Goal: Task Accomplishment & Management: Use online tool/utility

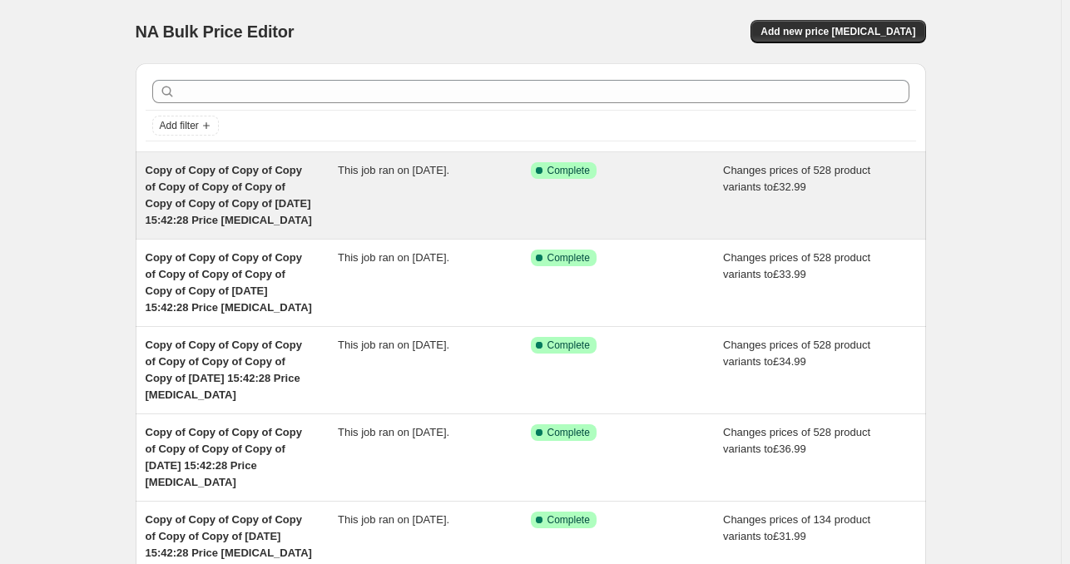
click at [513, 177] on div "This job ran on [DATE]." at bounding box center [434, 195] width 193 height 67
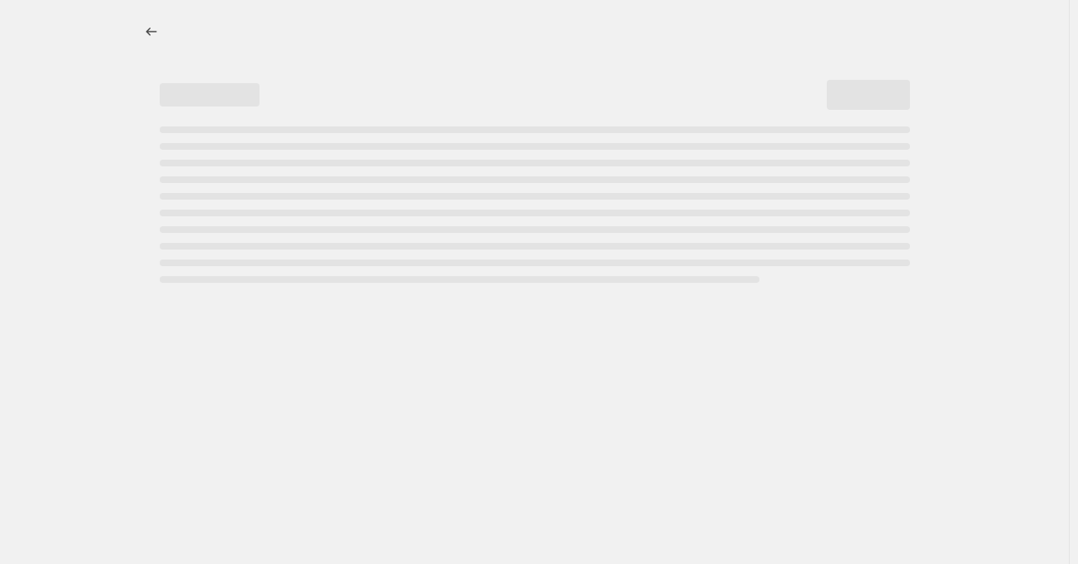
select select "remove"
select select "title"
select select "contains"
select select "product_status"
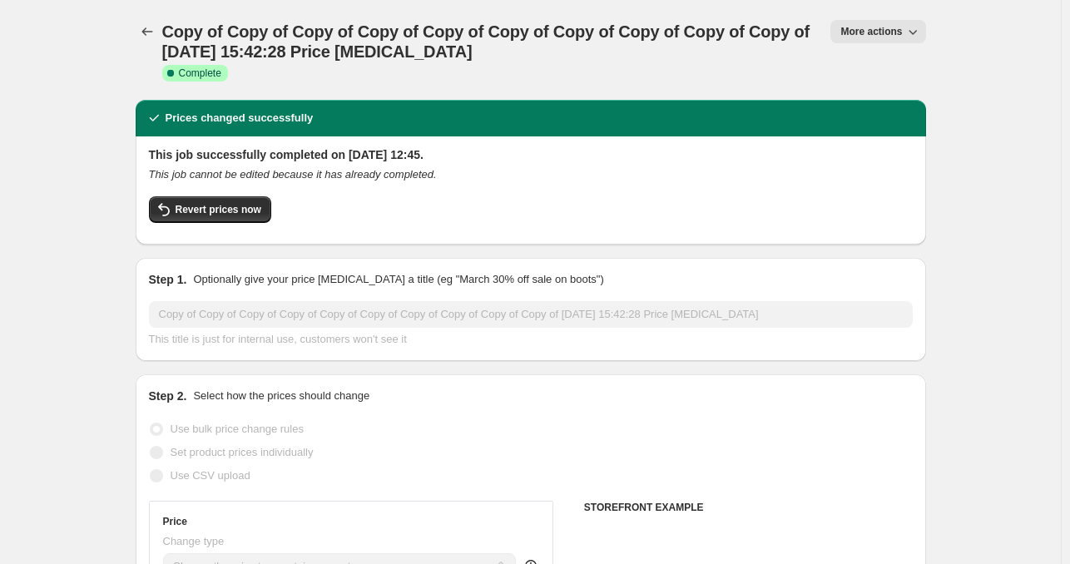
select select "product_type"
click at [882, 22] on button "More actions" at bounding box center [877, 31] width 95 height 23
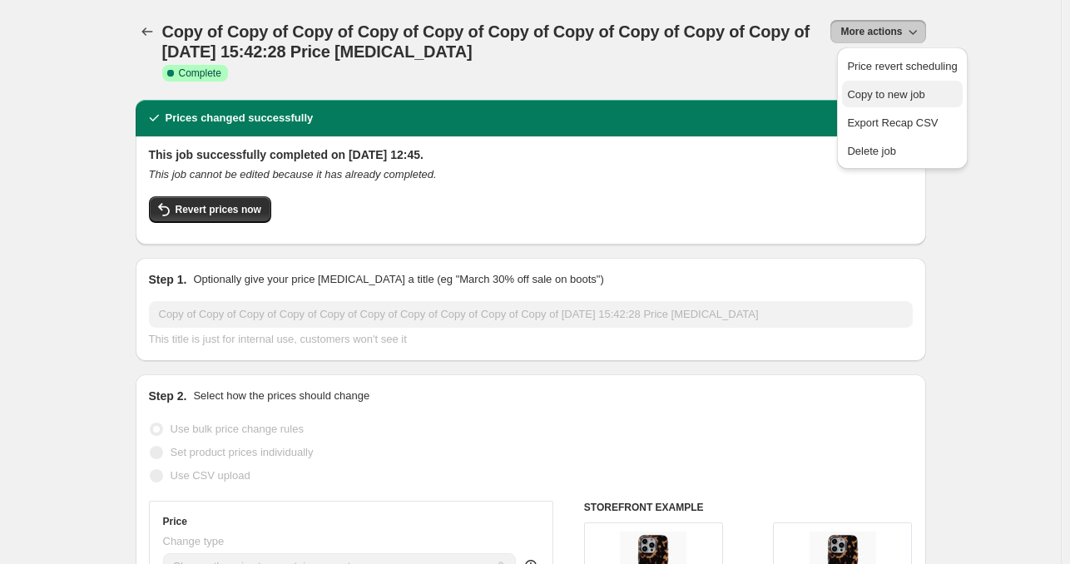
click at [863, 88] on span "Copy to new job" at bounding box center [885, 94] width 77 height 12
select select "remove"
select select "product_type"
select select "title"
select select "contains"
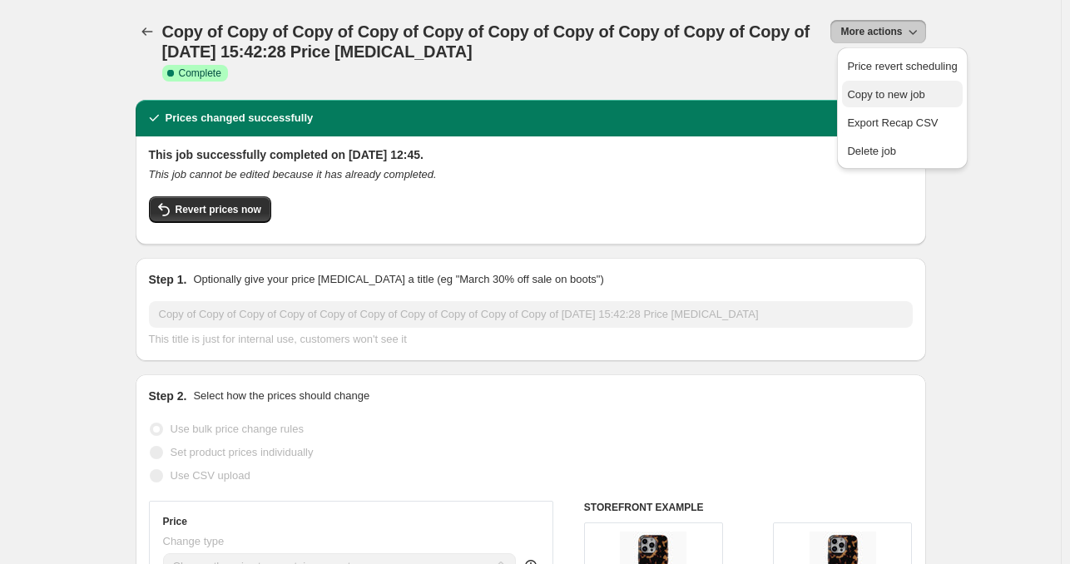
select select "product_status"
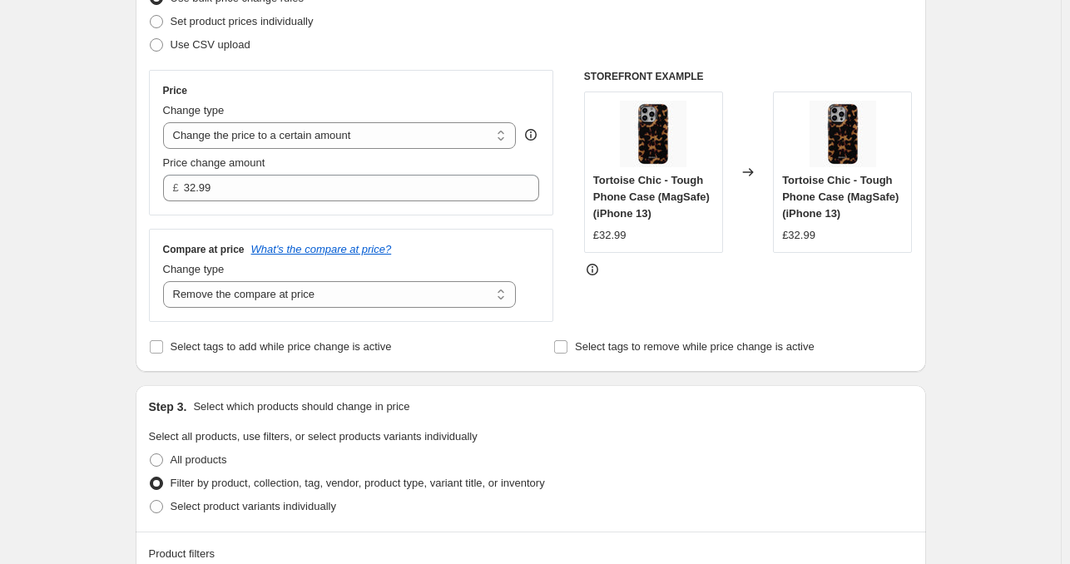
scroll to position [243, 0]
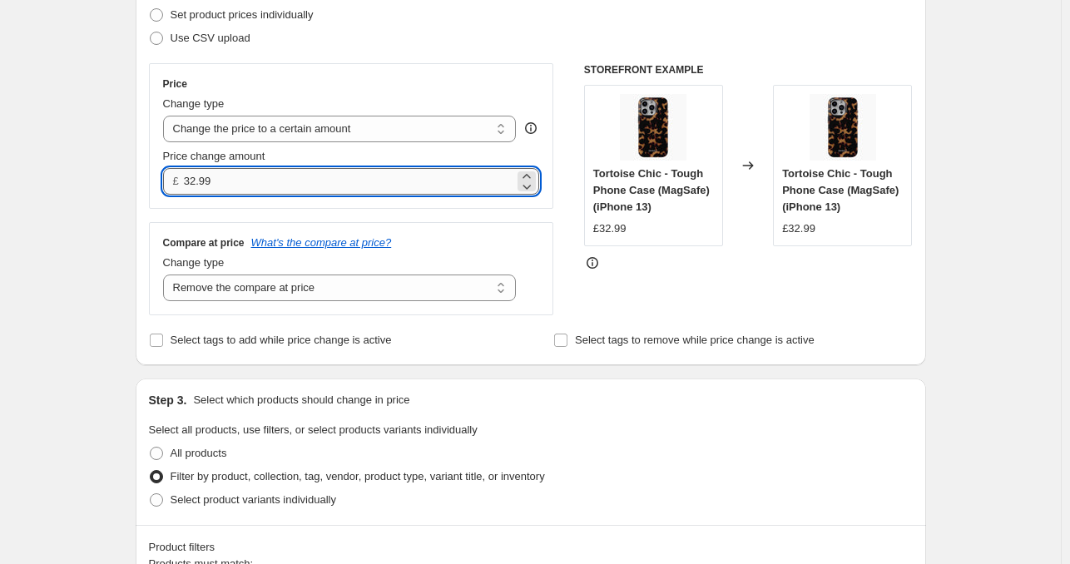
click at [481, 173] on input "32.99" at bounding box center [349, 181] width 330 height 27
type input "23.99"
click at [160, 211] on div "Price Change type Change the price to a certain amount Change the price by a ce…" at bounding box center [351, 189] width 405 height 252
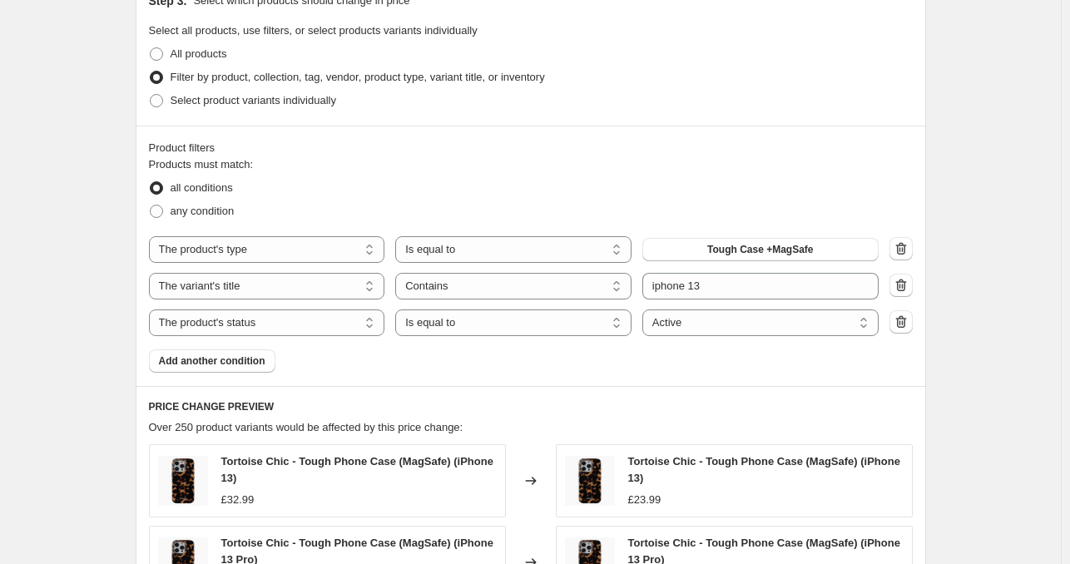
scroll to position [644, 0]
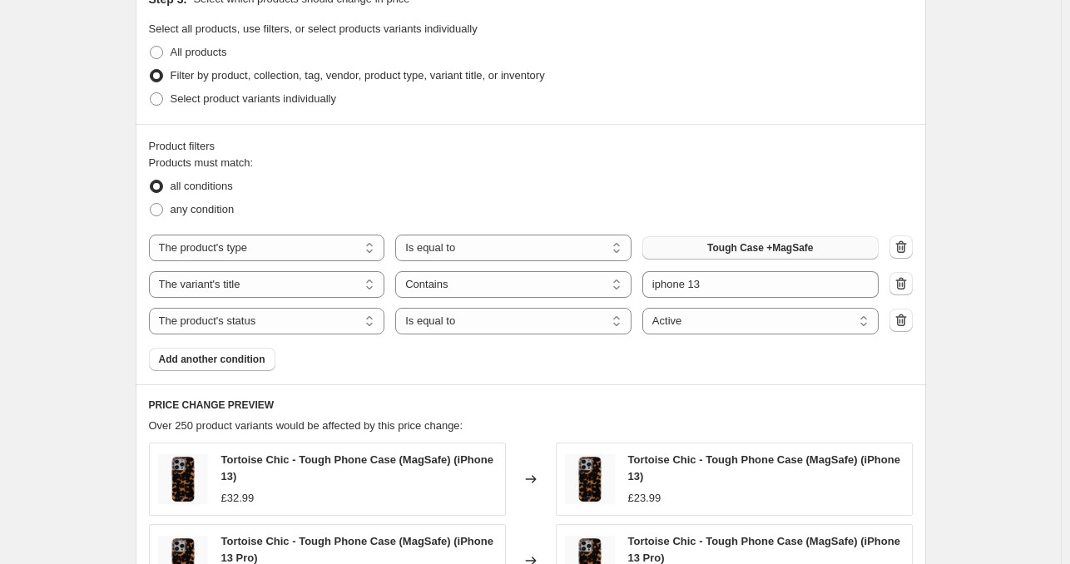
click at [716, 253] on span "Tough Case +MagSafe" at bounding box center [760, 247] width 106 height 13
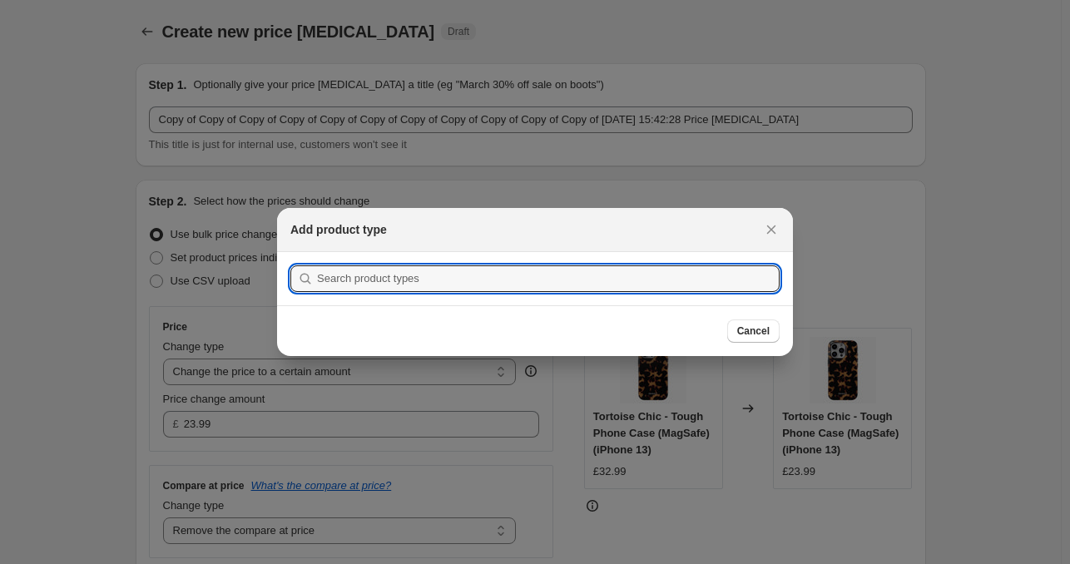
scroll to position [0, 0]
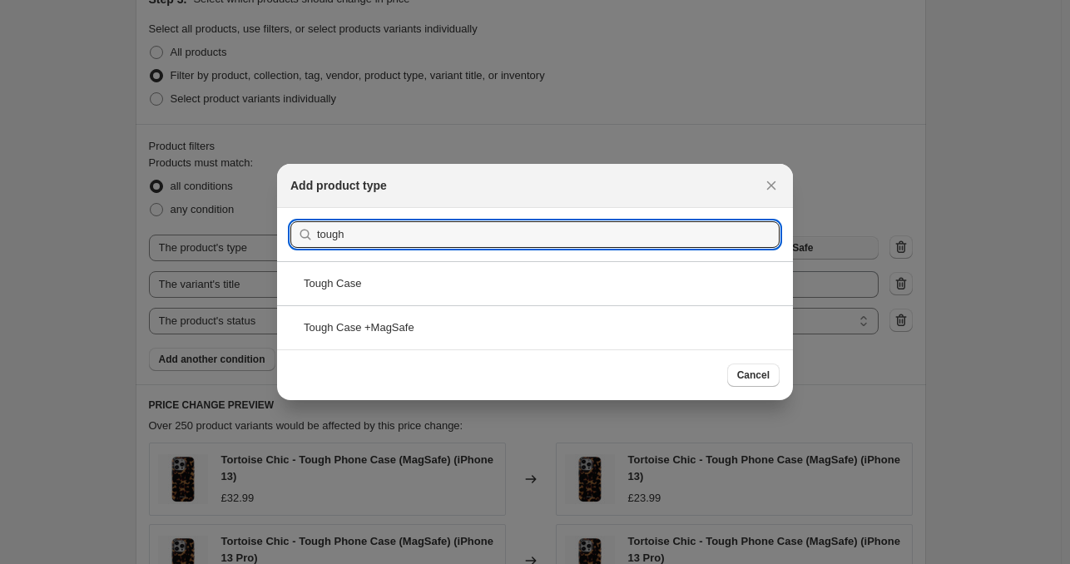
type input "tough"
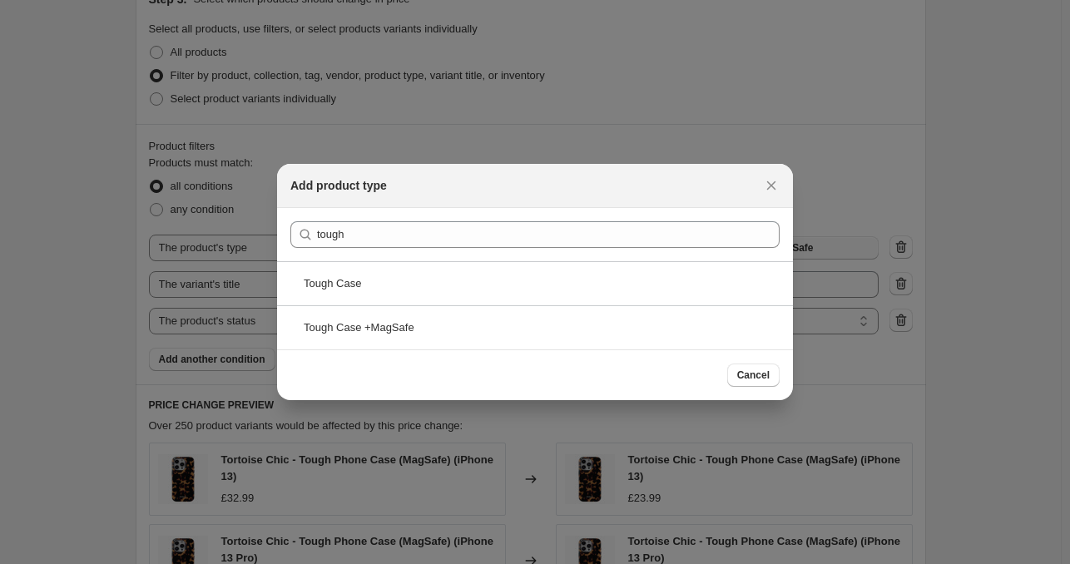
click at [513, 300] on div "Tough Case" at bounding box center [535, 283] width 516 height 44
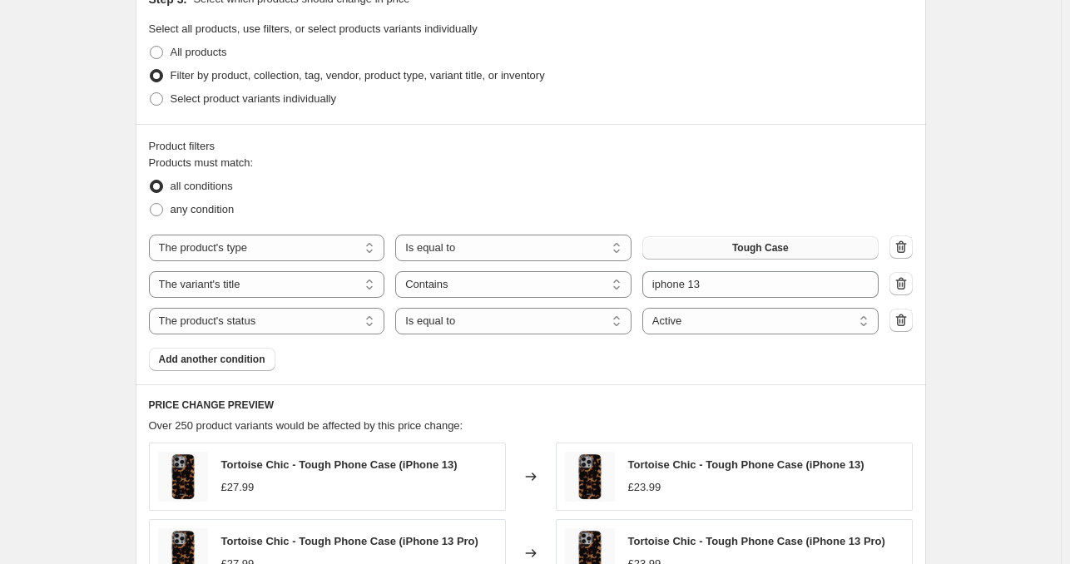
click at [912, 292] on button "button" at bounding box center [901, 283] width 23 height 23
select select "product_status"
select select "equal"
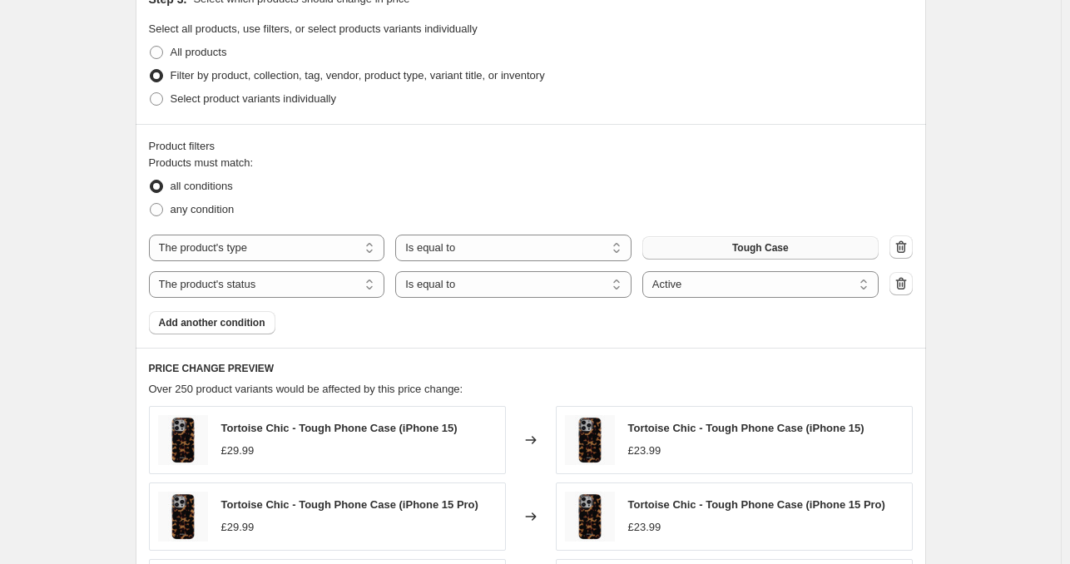
click at [981, 325] on div "Create new price [MEDICAL_DATA]. This page is ready Create new price [MEDICAL_D…" at bounding box center [530, 224] width 1061 height 1737
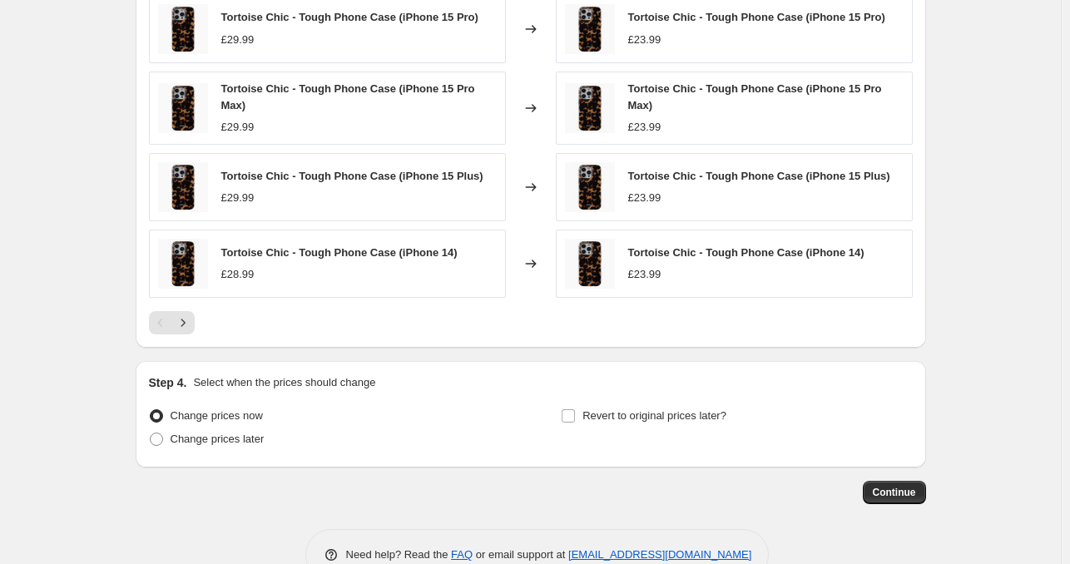
scroll to position [1172, 0]
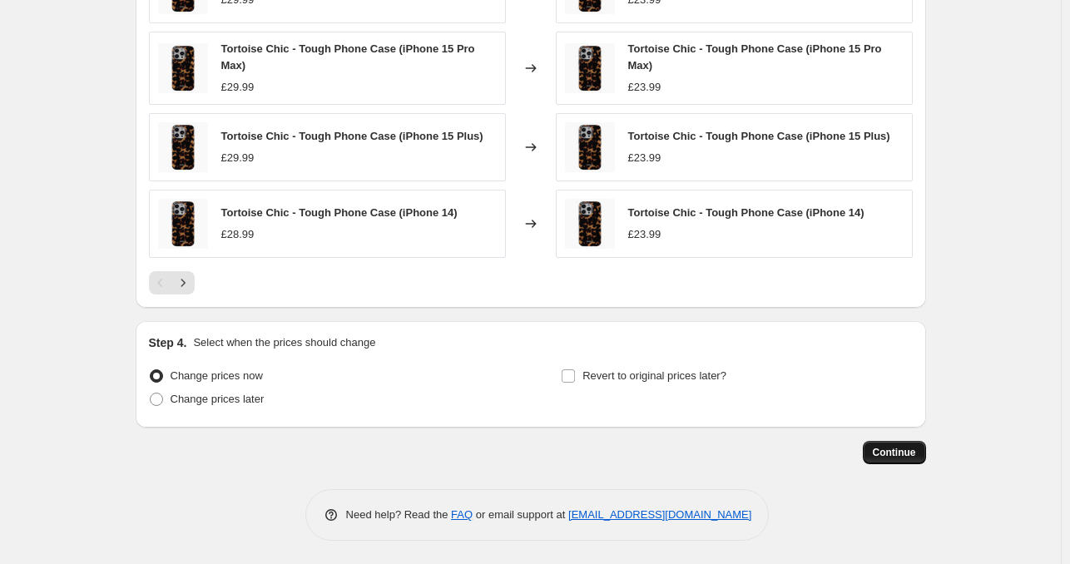
click at [870, 458] on button "Continue" at bounding box center [894, 452] width 63 height 23
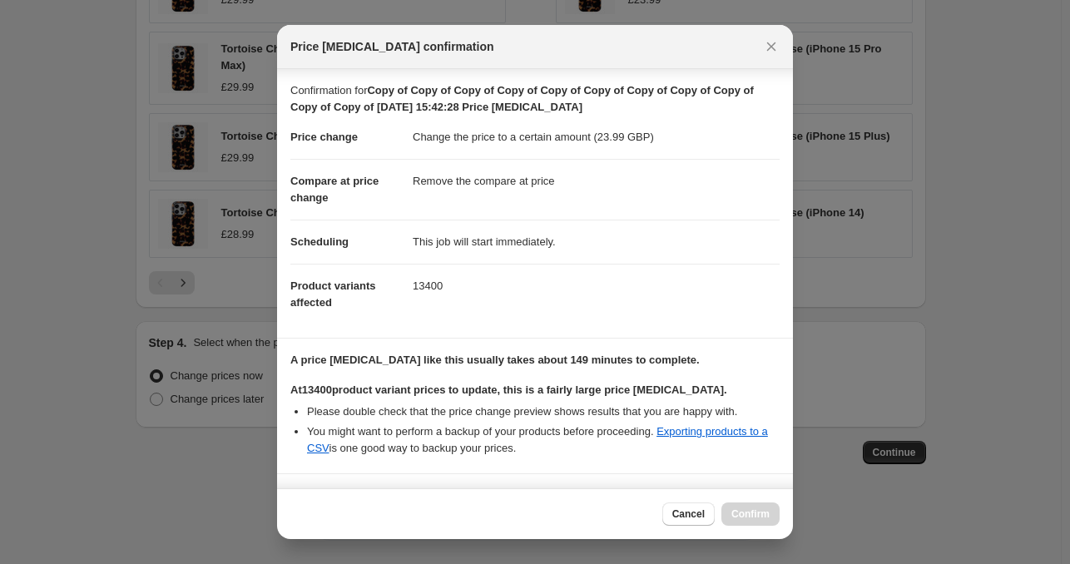
scroll to position [140, 0]
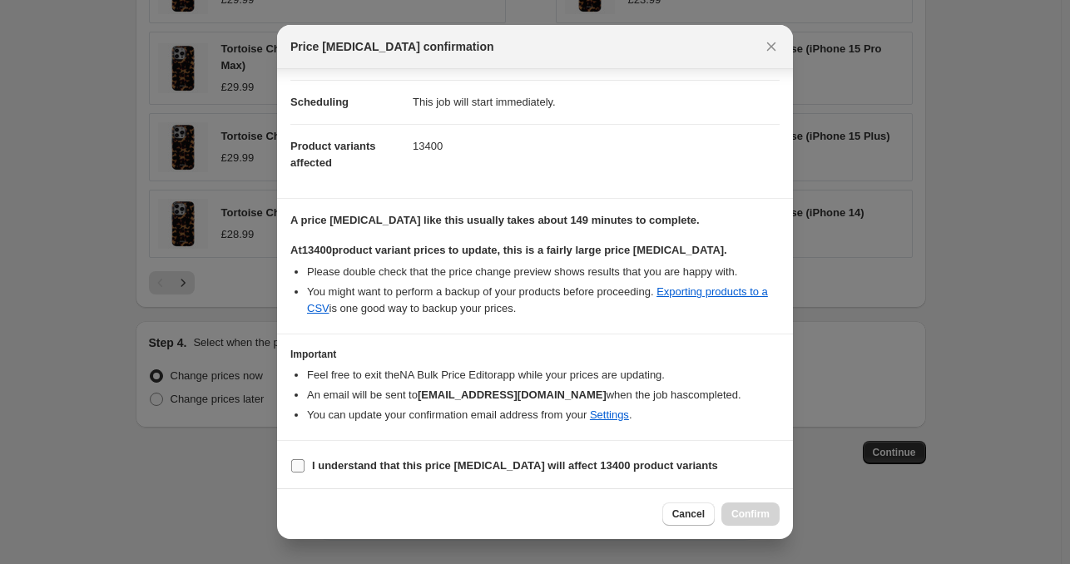
click at [374, 470] on b "I understand that this price [MEDICAL_DATA] will affect 13400 product variants" at bounding box center [515, 465] width 406 height 12
click at [305, 470] on input "I understand that this price [MEDICAL_DATA] will affect 13400 product variants" at bounding box center [297, 465] width 13 height 13
checkbox input "true"
click at [757, 512] on span "Confirm" at bounding box center [750, 514] width 38 height 13
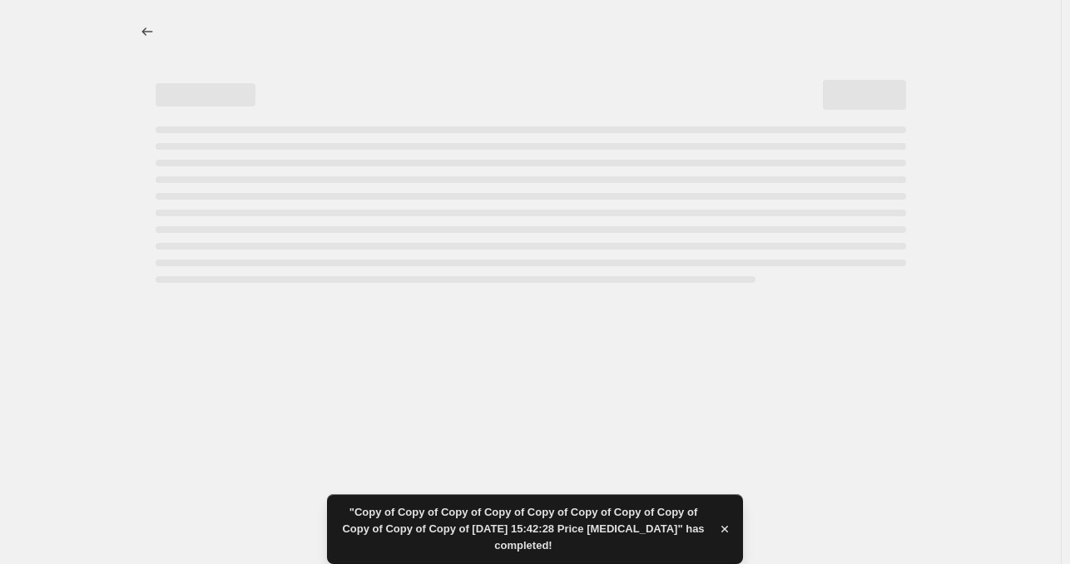
select select "remove"
select select "product_type"
select select "product_status"
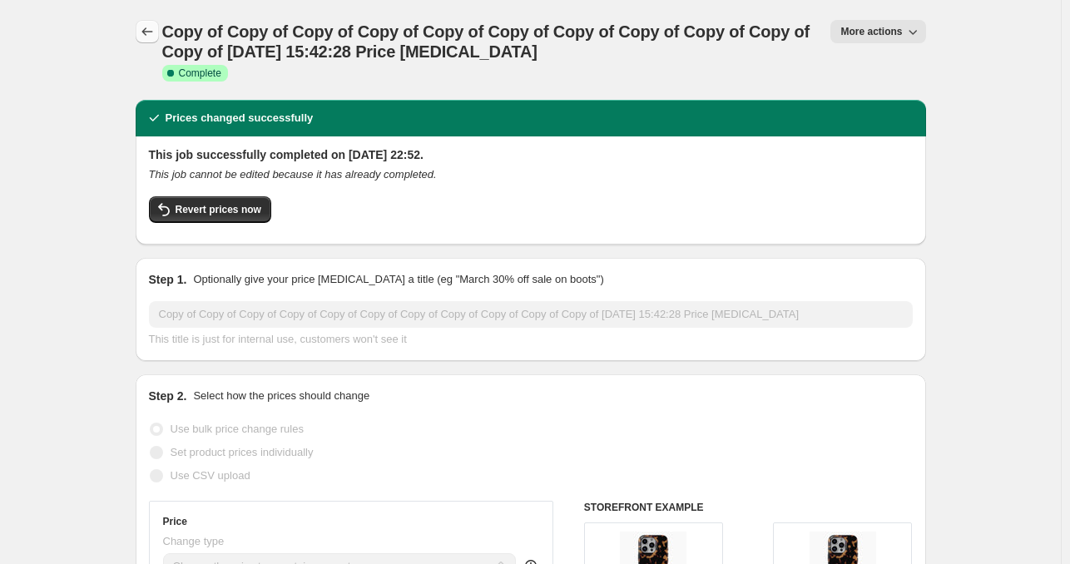
click at [153, 30] on icon "Price change jobs" at bounding box center [147, 31] width 17 height 17
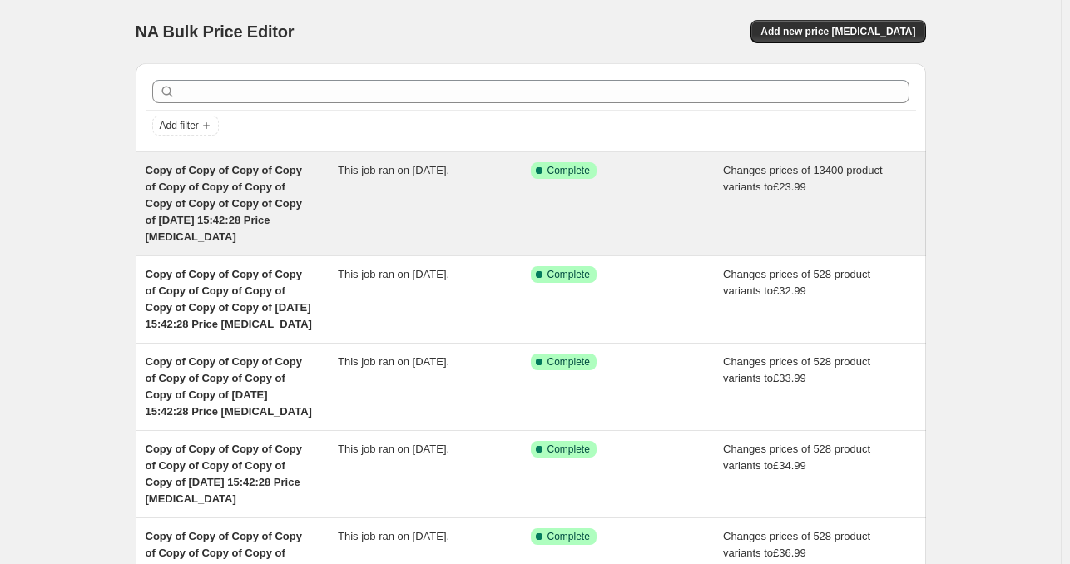
click at [335, 170] on div "Copy of Copy of Copy of Copy of Copy of Copy of Copy of Copy of Copy of Copy of…" at bounding box center [242, 203] width 193 height 83
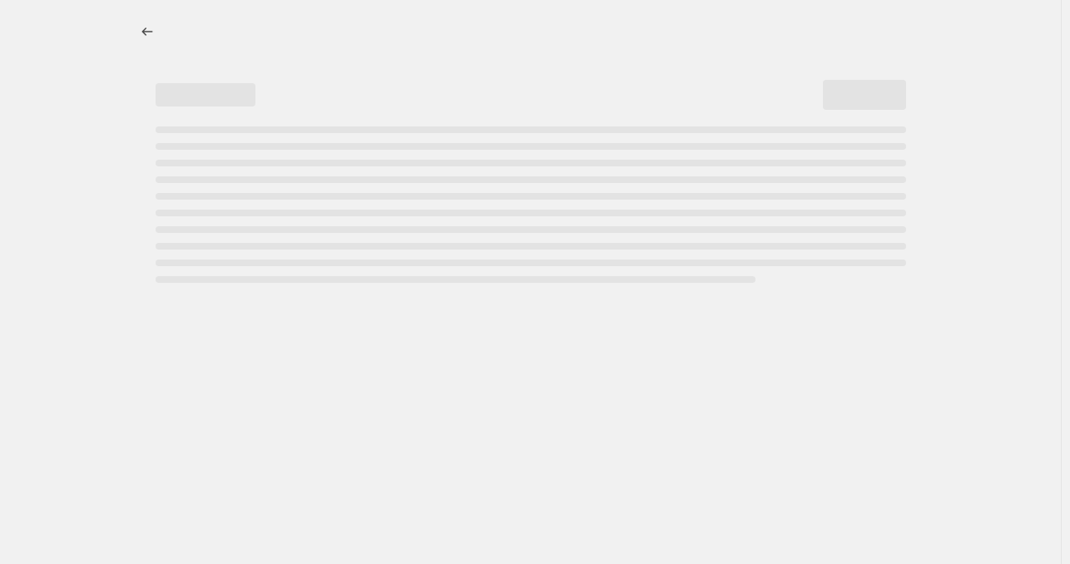
select select "remove"
select select "product_type"
select select "product_status"
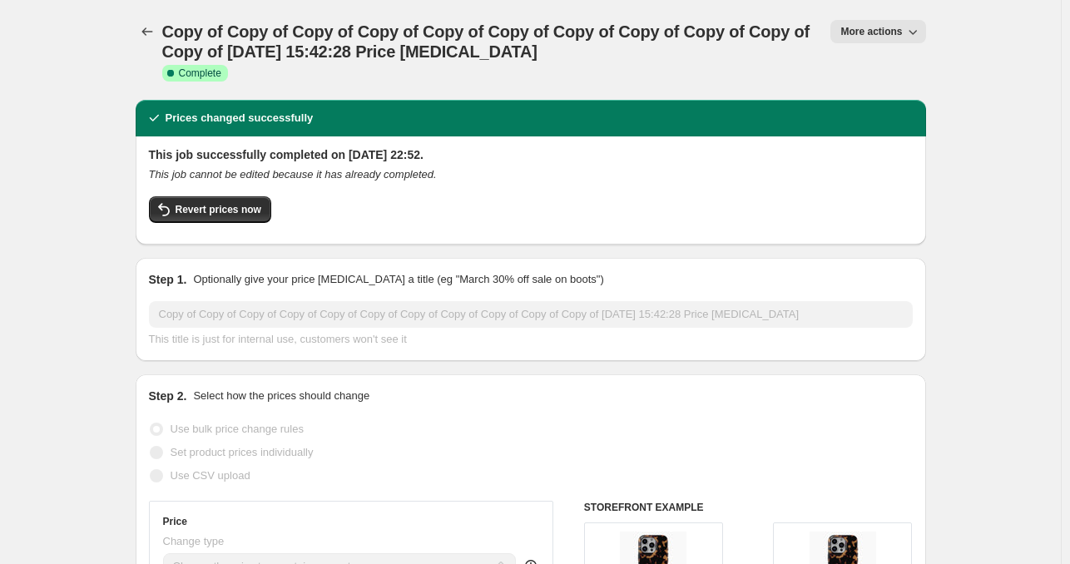
click at [885, 36] on span "More actions" at bounding box center [871, 31] width 62 height 13
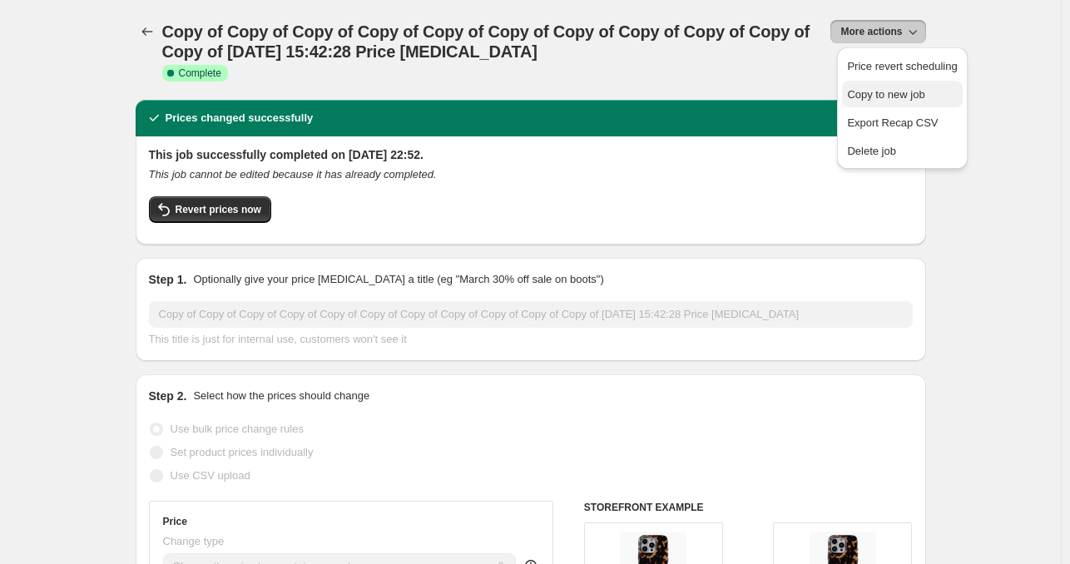
click at [882, 93] on span "Copy to new job" at bounding box center [885, 94] width 77 height 12
select select "remove"
select select "product_type"
select select "product_status"
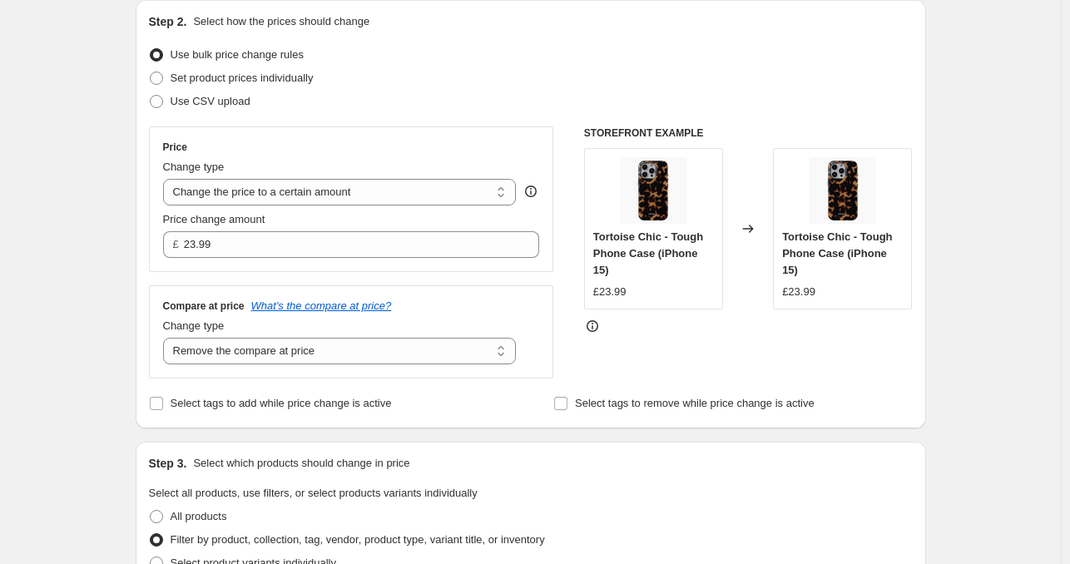
scroll to position [180, 0]
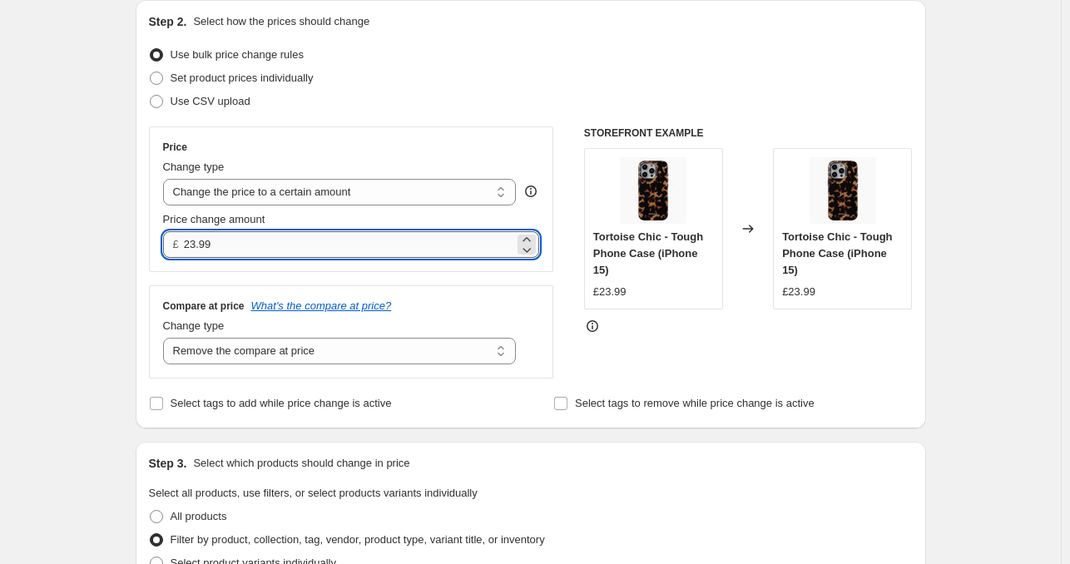
click at [459, 240] on input "23.99" at bounding box center [349, 244] width 330 height 27
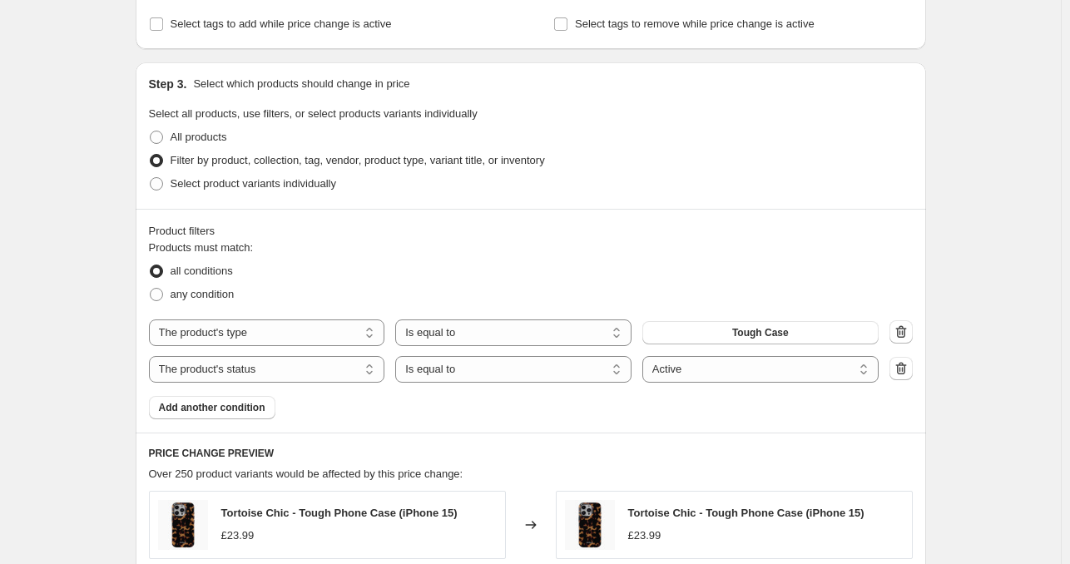
scroll to position [561, 0]
type input "26.99"
click at [740, 334] on span "Tough Case" at bounding box center [760, 331] width 57 height 13
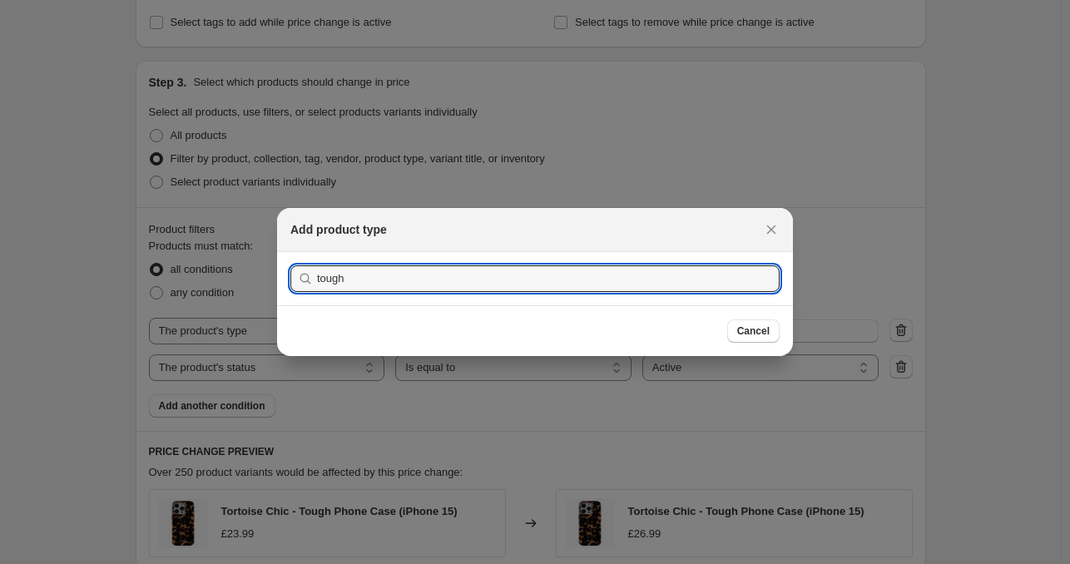
type input "tough"
click at [290, 252] on button "Submit" at bounding box center [313, 260] width 47 height 17
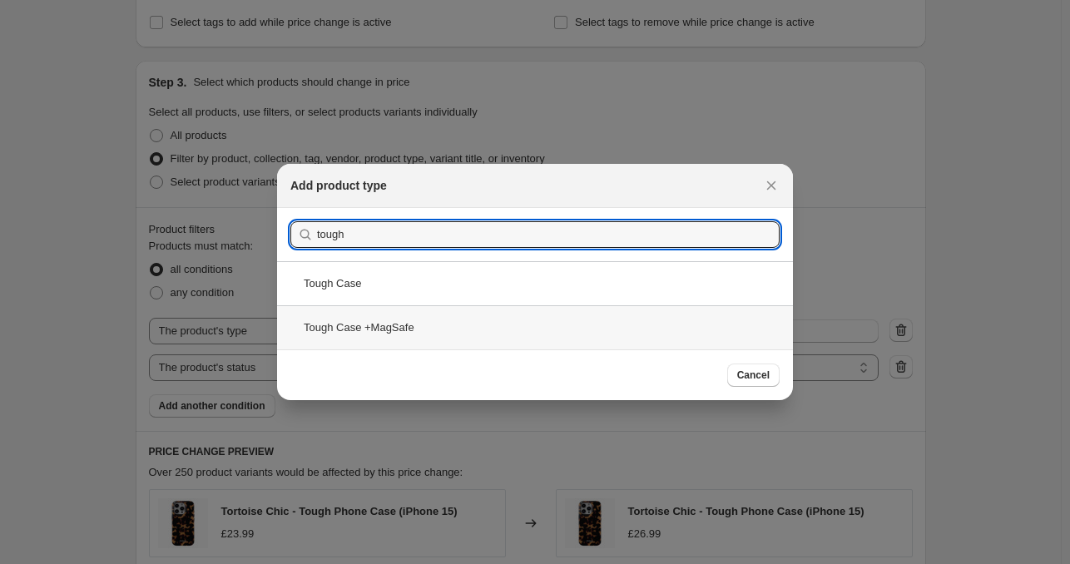
click at [493, 336] on div "Tough Case +MagSafe" at bounding box center [535, 327] width 516 height 44
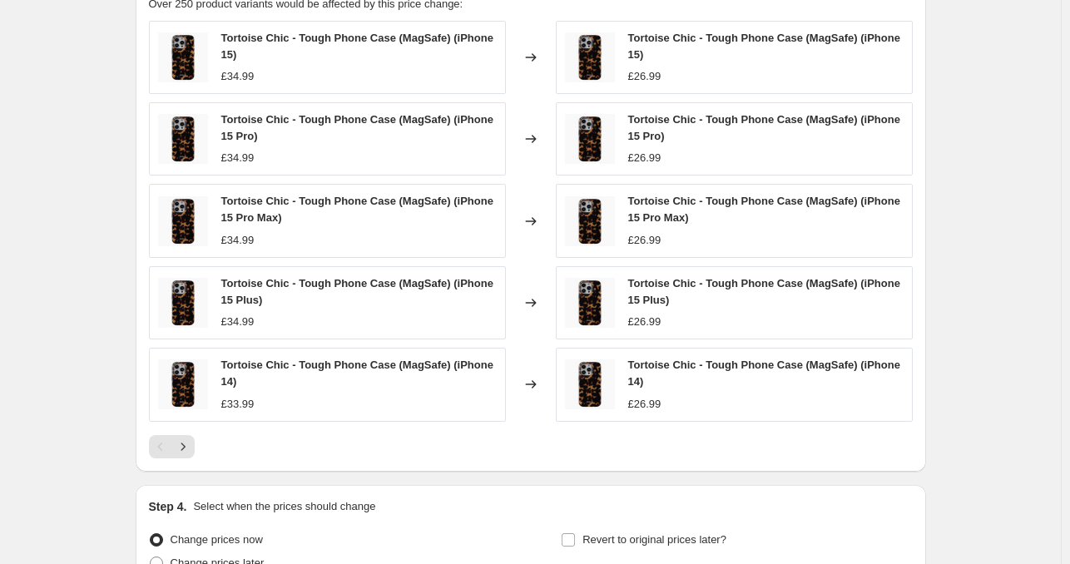
scroll to position [1192, 0]
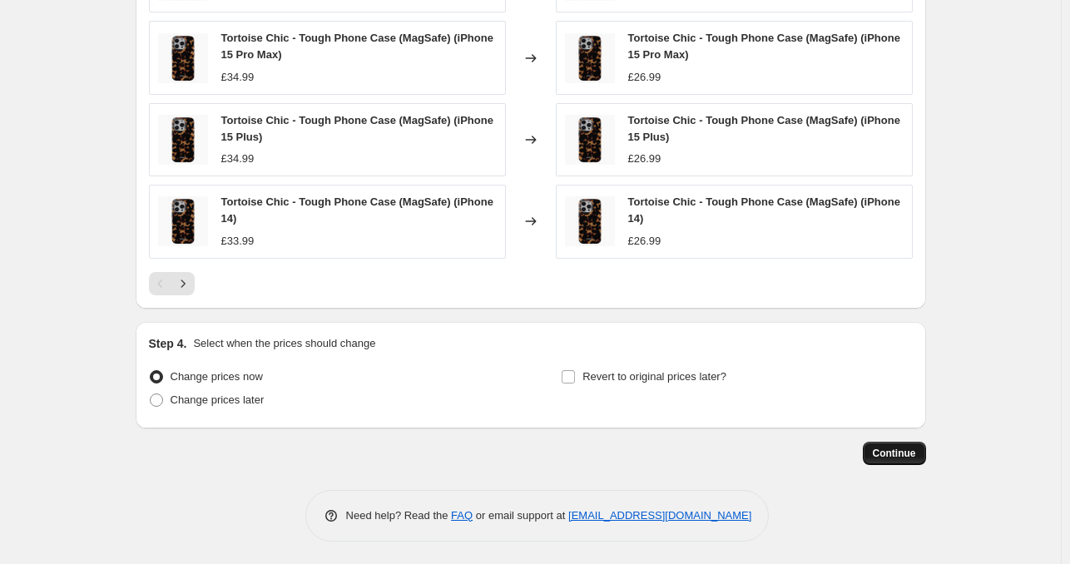
click at [880, 458] on button "Continue" at bounding box center [894, 453] width 63 height 23
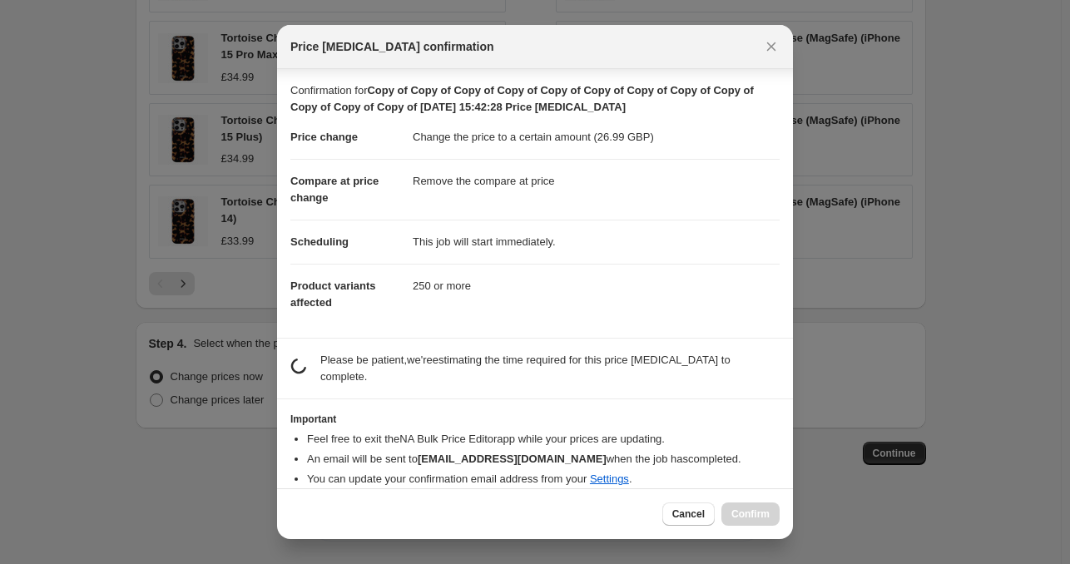
scroll to position [2, 0]
click at [697, 514] on span "Cancel" at bounding box center [688, 514] width 32 height 13
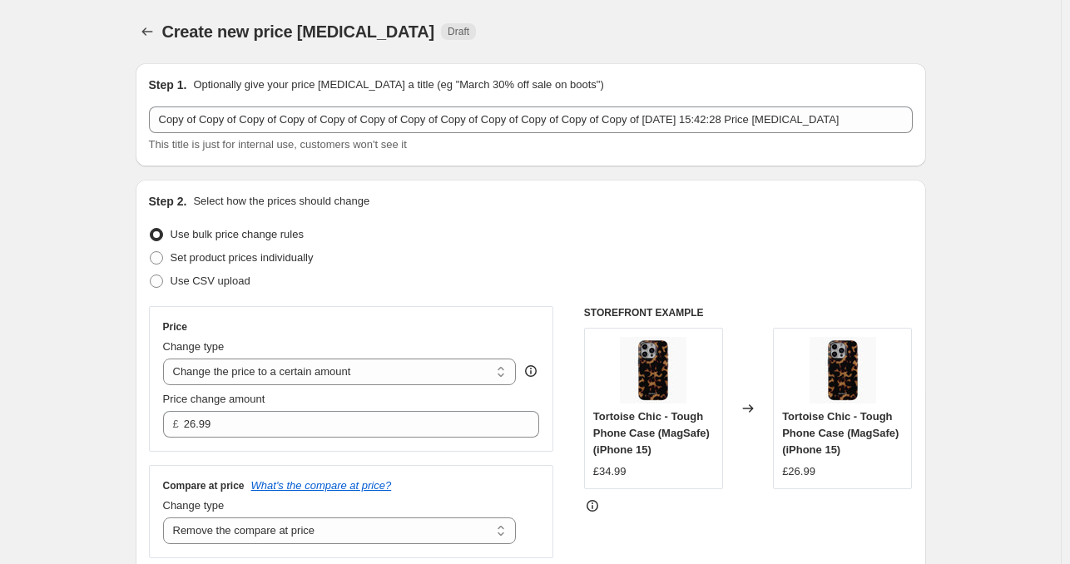
scroll to position [1192, 0]
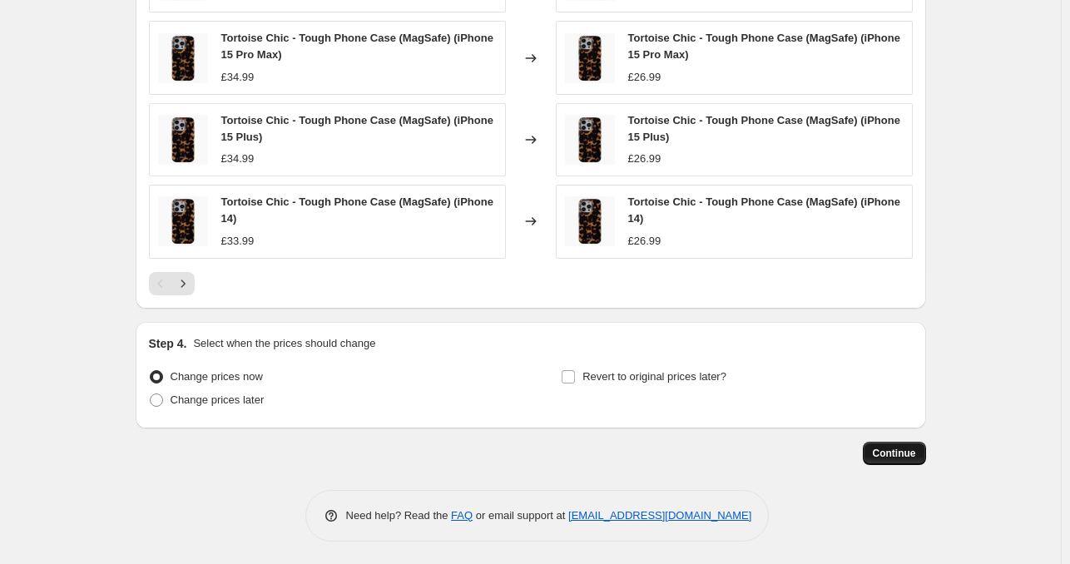
click at [895, 452] on span "Continue" at bounding box center [894, 453] width 43 height 13
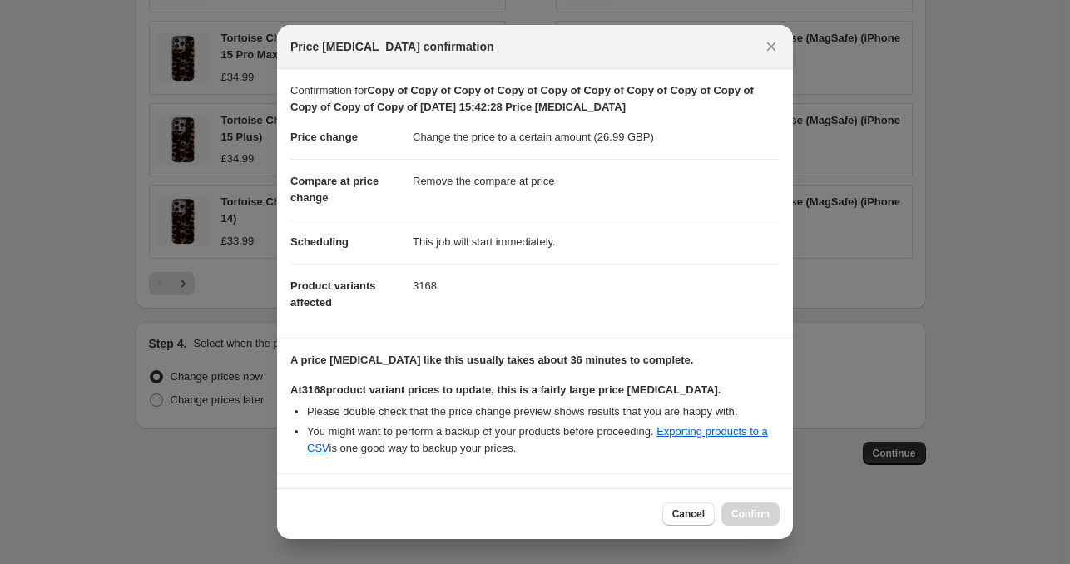
scroll to position [140, 0]
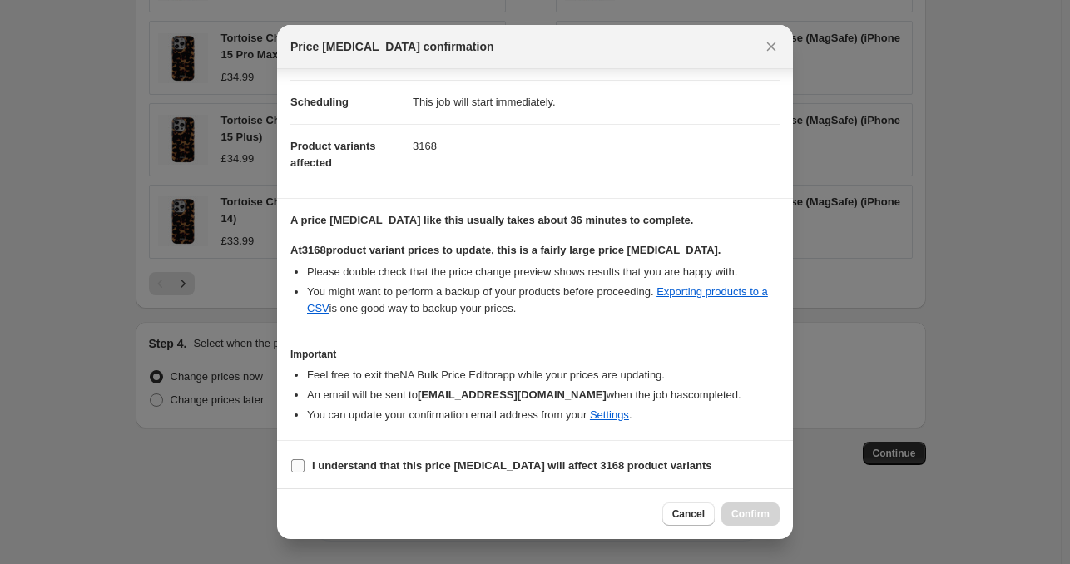
click at [647, 468] on b "I understand that this price [MEDICAL_DATA] will affect 3168 product variants" at bounding box center [512, 465] width 400 height 12
click at [305, 468] on input "I understand that this price [MEDICAL_DATA] will affect 3168 product variants" at bounding box center [297, 465] width 13 height 13
checkbox input "true"
click at [736, 518] on span "Confirm" at bounding box center [750, 514] width 38 height 13
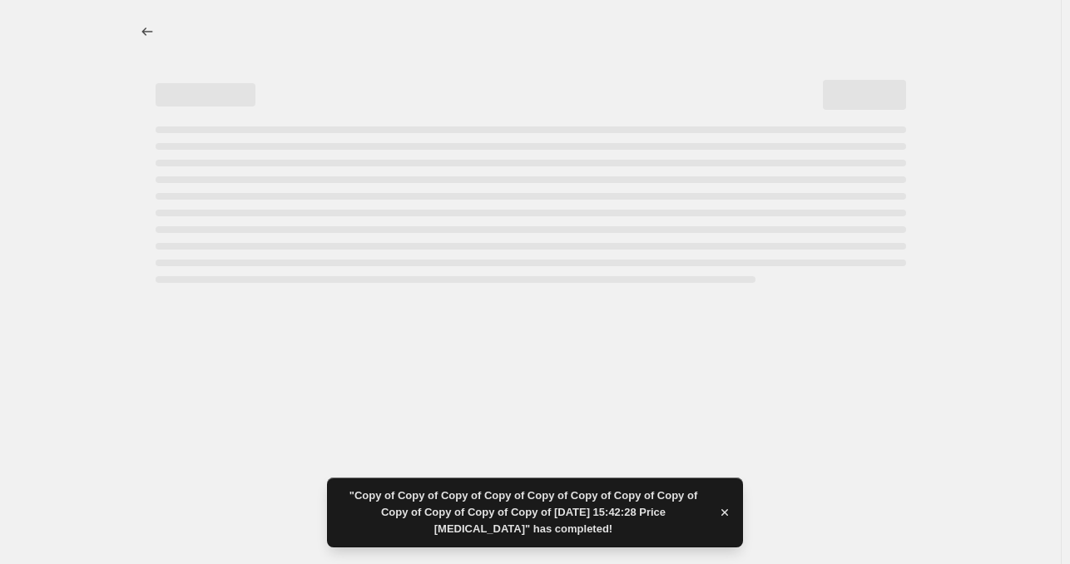
select select "remove"
select select "product_type"
select select "product_status"
